Goal: Task Accomplishment & Management: Manage account settings

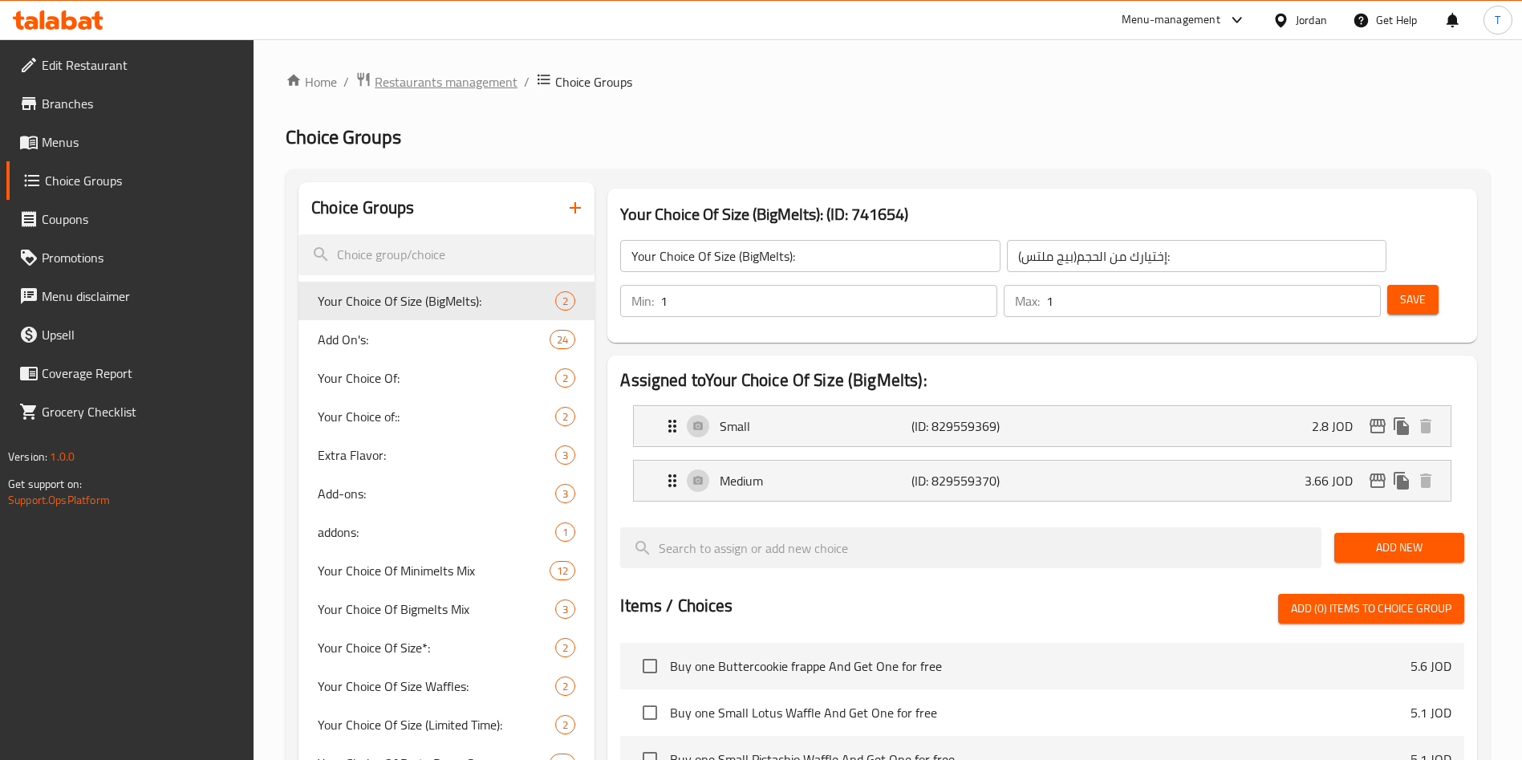
click at [410, 81] on span "Restaurants management" at bounding box center [446, 81] width 143 height 19
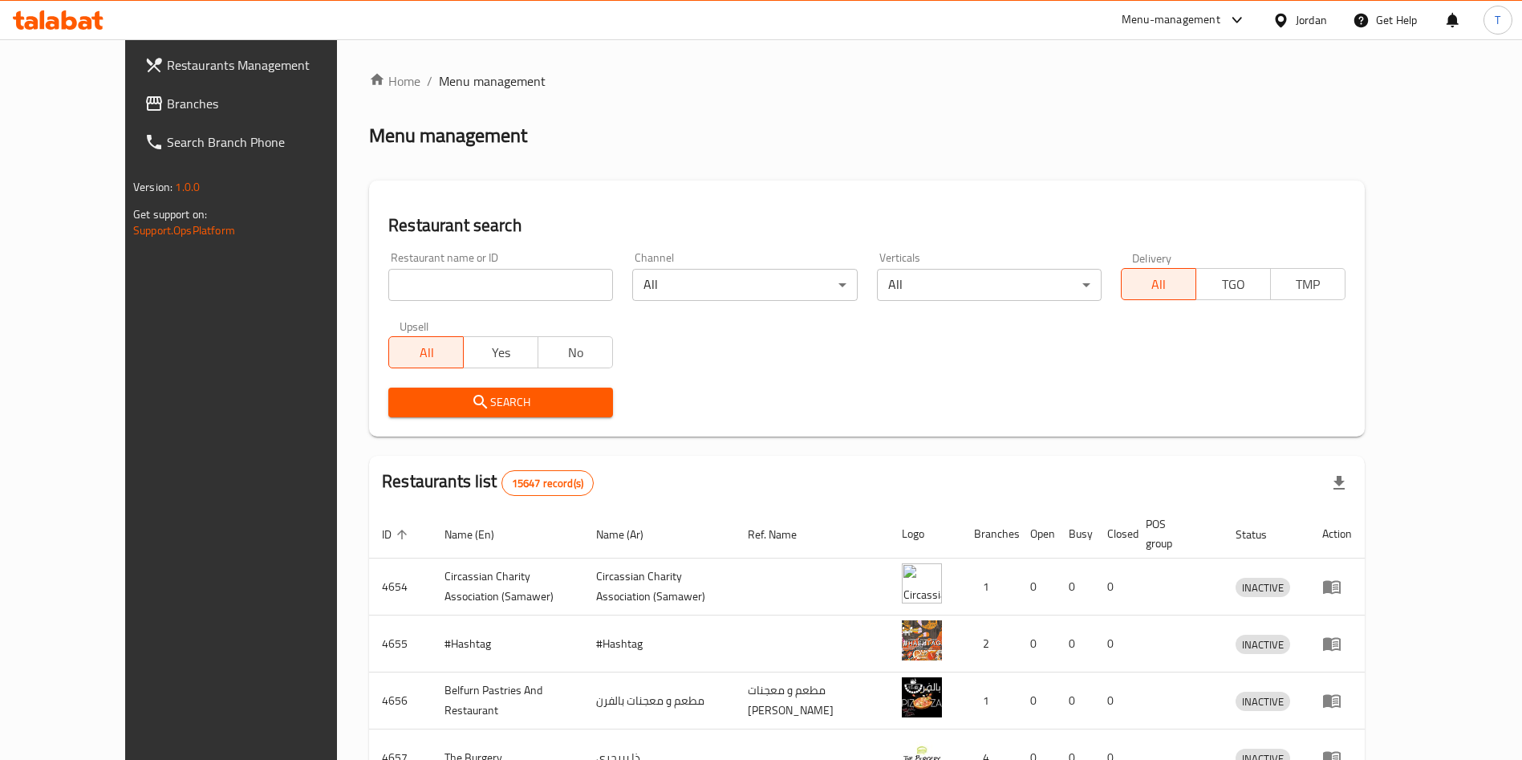
click at [494, 278] on input "search" at bounding box center [500, 285] width 225 height 32
type input "س"
type input "seekh and saj"
click button "Search" at bounding box center [500, 403] width 225 height 30
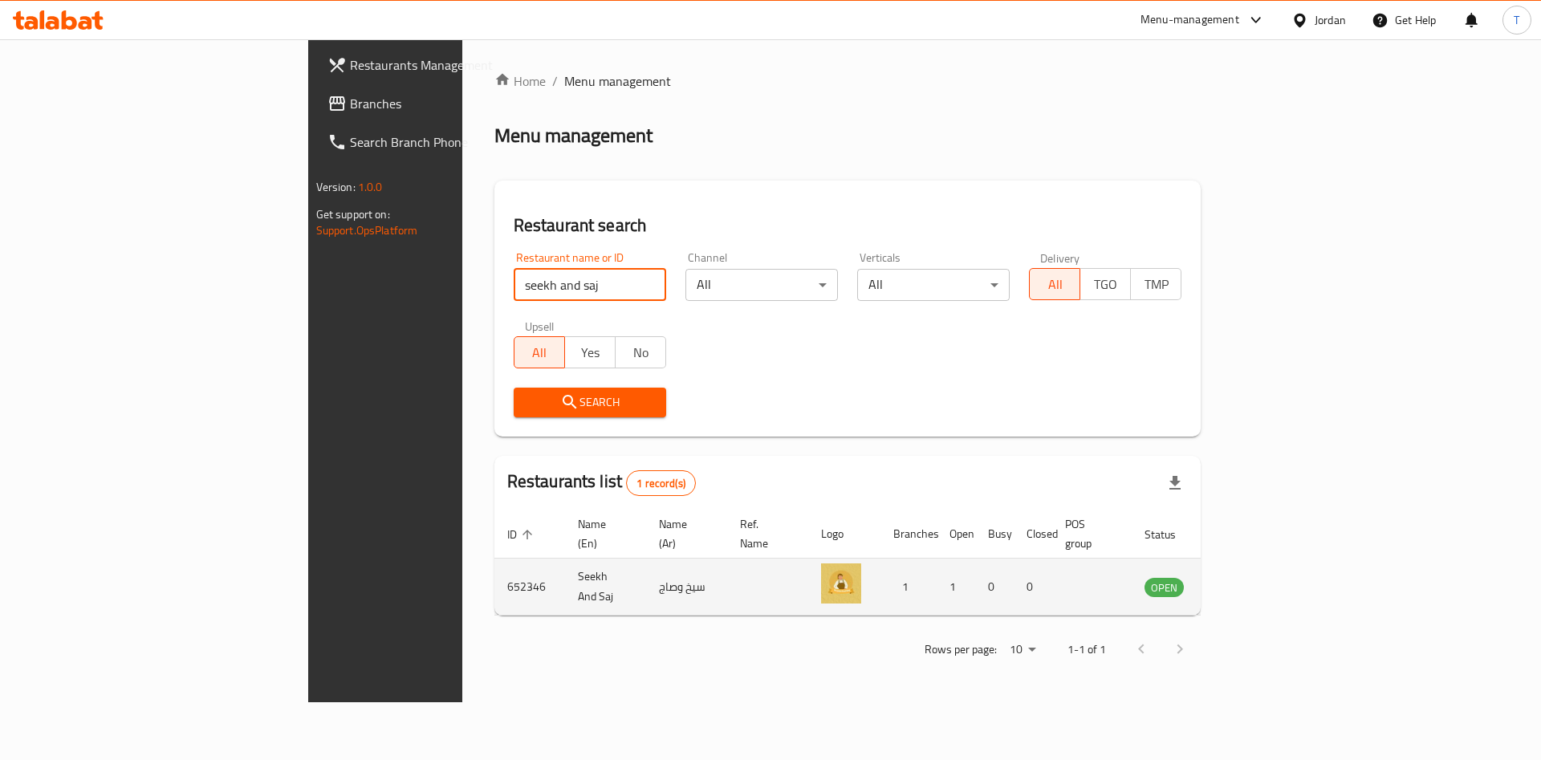
click at [1271, 569] on td "enhanced table" at bounding box center [1243, 587] width 55 height 57
click at [1247, 581] on icon "enhanced table" at bounding box center [1239, 588] width 18 height 14
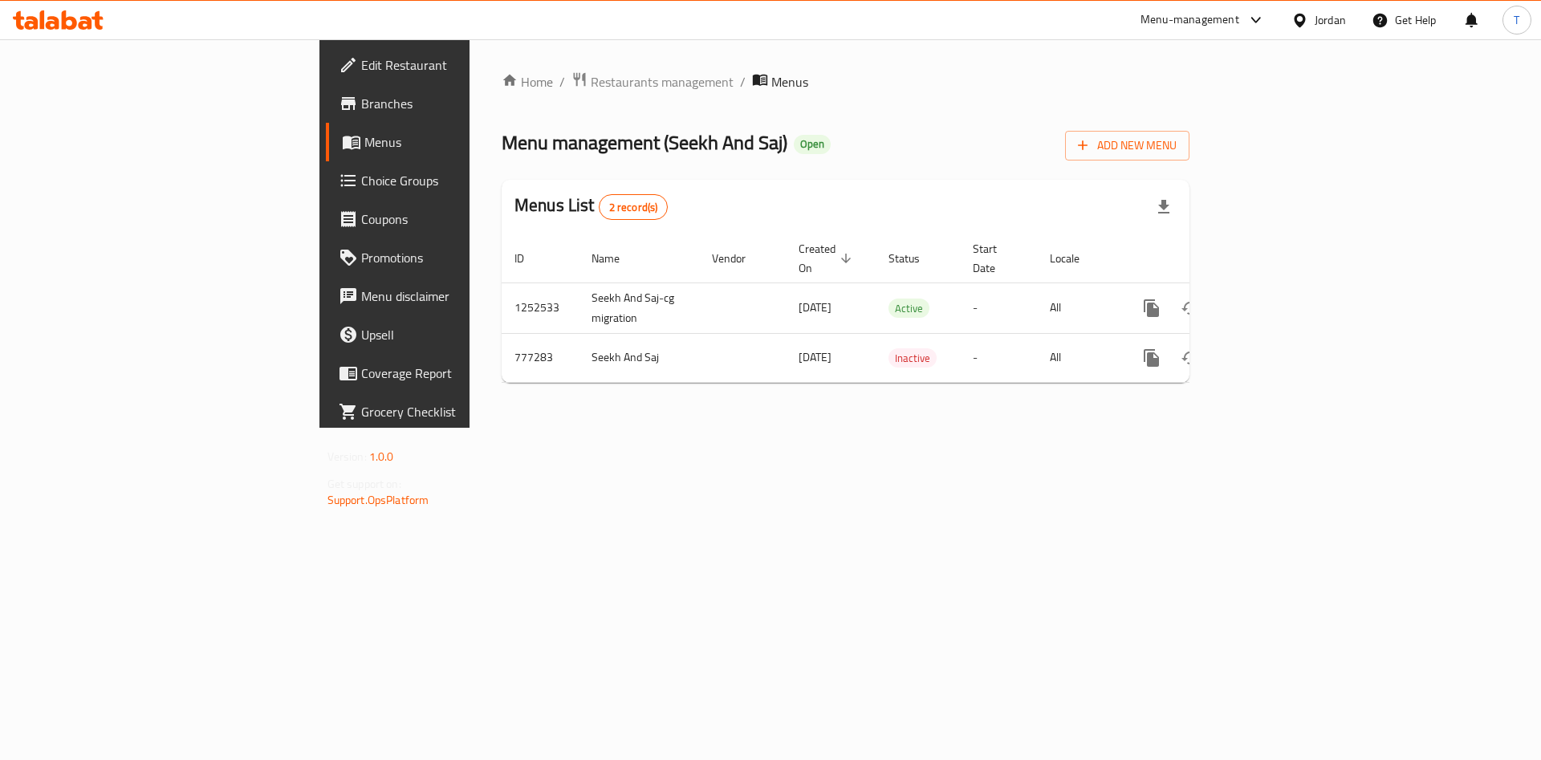
click at [361, 100] on span "Branches" at bounding box center [462, 103] width 203 height 19
